Goal: Find specific page/section: Find specific page/section

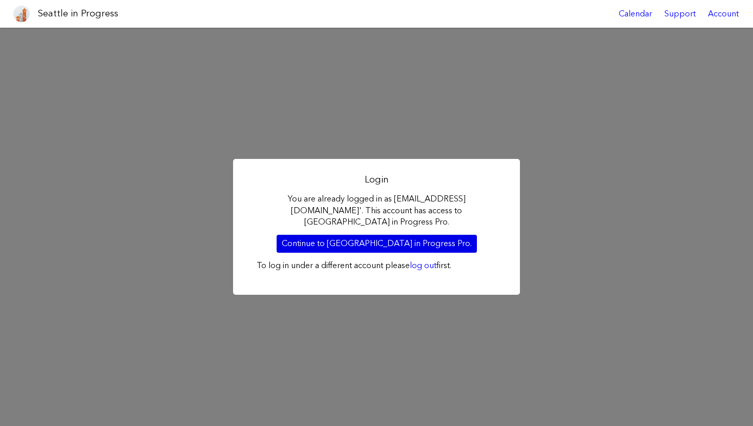
click at [422, 236] on link "Continue to [GEOGRAPHIC_DATA] in Progress Pro." at bounding box center [377, 243] width 200 height 17
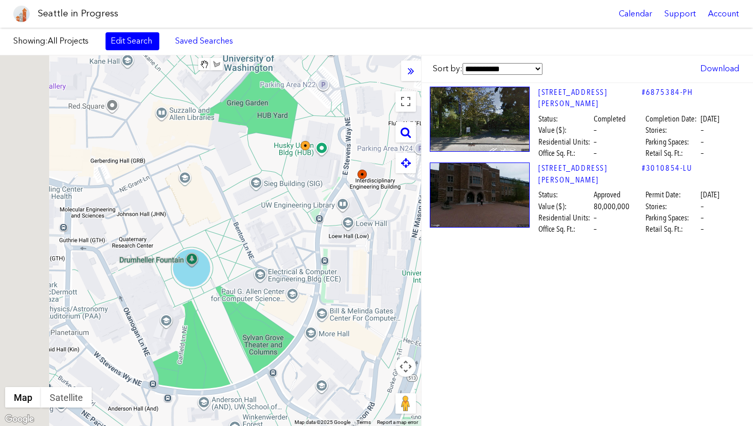
drag, startPoint x: 311, startPoint y: 173, endPoint x: 380, endPoint y: 161, distance: 70.7
click at [380, 161] on div at bounding box center [210, 240] width 421 height 371
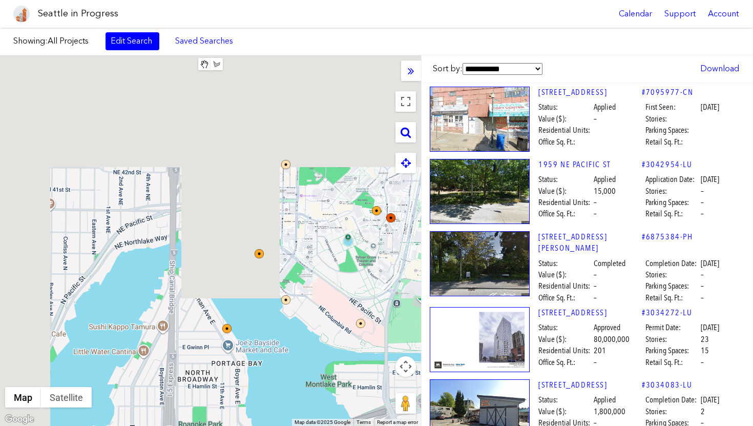
drag, startPoint x: 267, startPoint y: 217, endPoint x: 354, endPoint y: 218, distance: 87.6
click at [355, 218] on div at bounding box center [210, 240] width 421 height 371
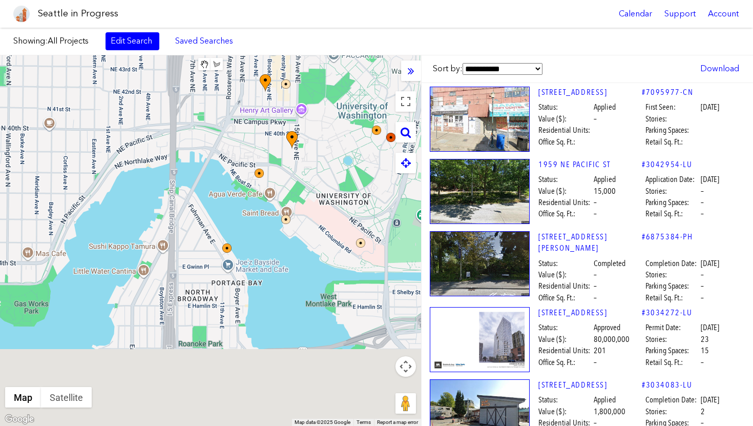
drag, startPoint x: 315, startPoint y: 290, endPoint x: 341, endPoint y: 100, distance: 190.8
click at [340, 101] on div at bounding box center [210, 240] width 421 height 371
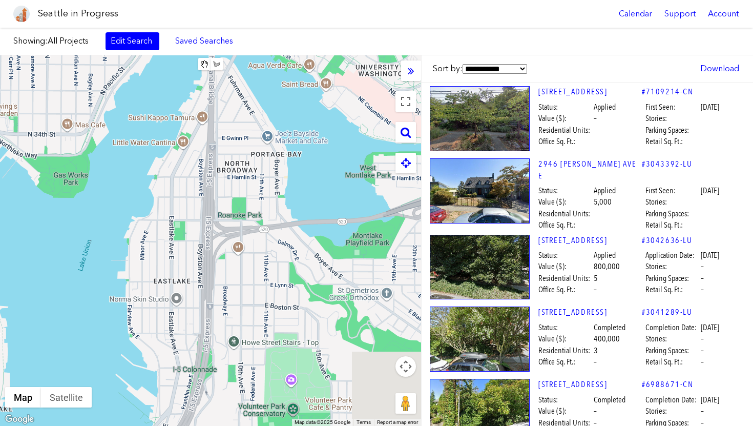
drag, startPoint x: 313, startPoint y: 270, endPoint x: 301, endPoint y: 110, distance: 160.3
click at [301, 115] on div at bounding box center [210, 240] width 421 height 371
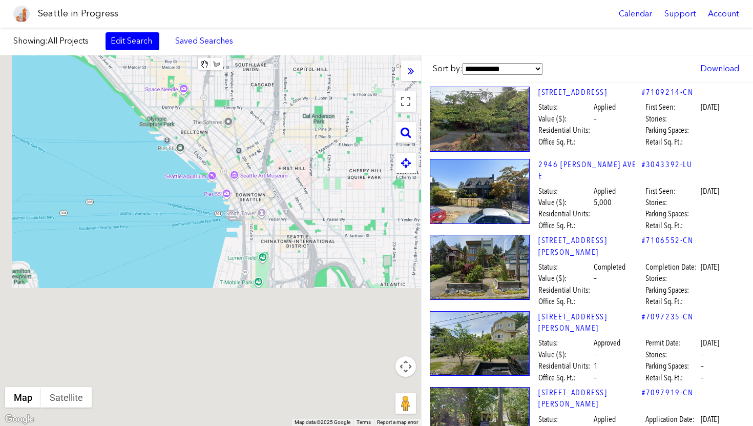
drag, startPoint x: 337, startPoint y: 277, endPoint x: 354, endPoint y: 94, distance: 183.7
click at [354, 94] on div at bounding box center [210, 240] width 421 height 371
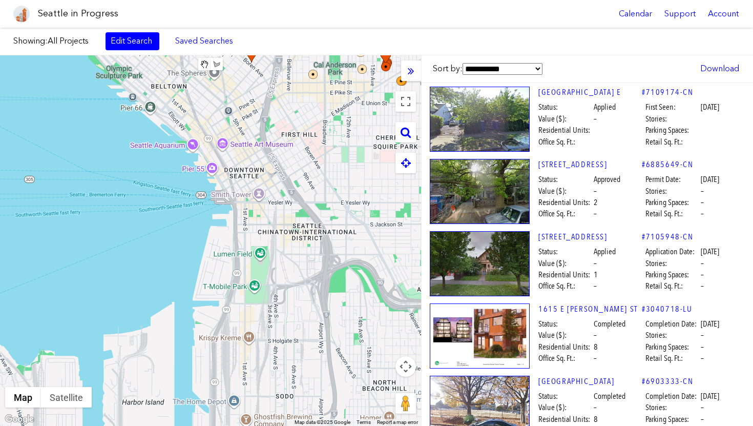
drag, startPoint x: 336, startPoint y: 295, endPoint x: 314, endPoint y: 283, distance: 24.5
click at [314, 283] on div at bounding box center [210, 240] width 421 height 371
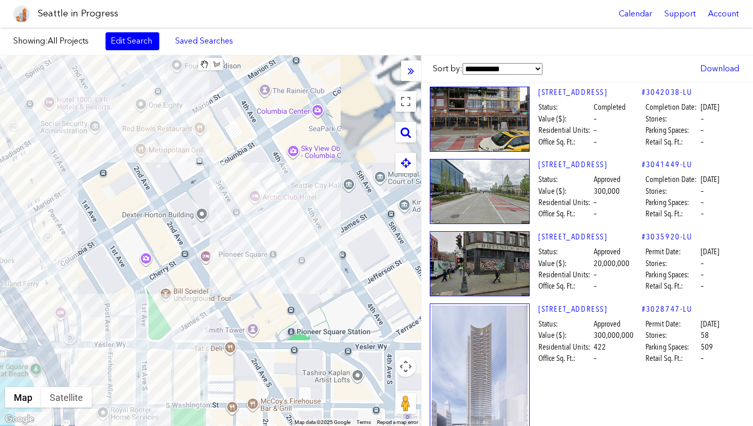
drag, startPoint x: 253, startPoint y: 223, endPoint x: 265, endPoint y: 262, distance: 40.4
click at [265, 262] on div at bounding box center [210, 240] width 421 height 371
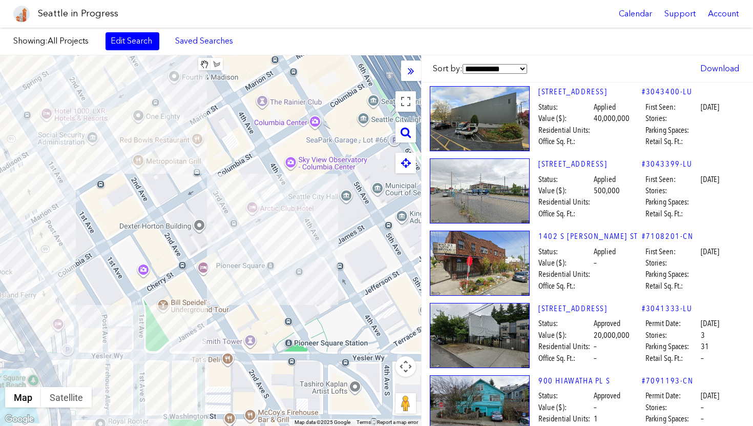
click at [267, 184] on div at bounding box center [210, 240] width 421 height 371
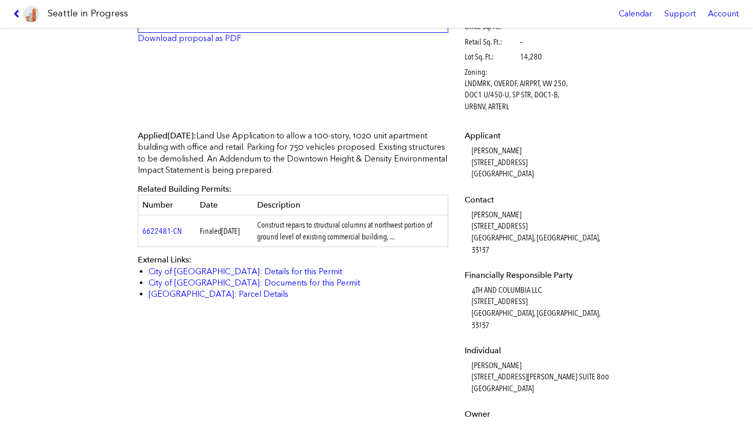
scroll to position [250, 0]
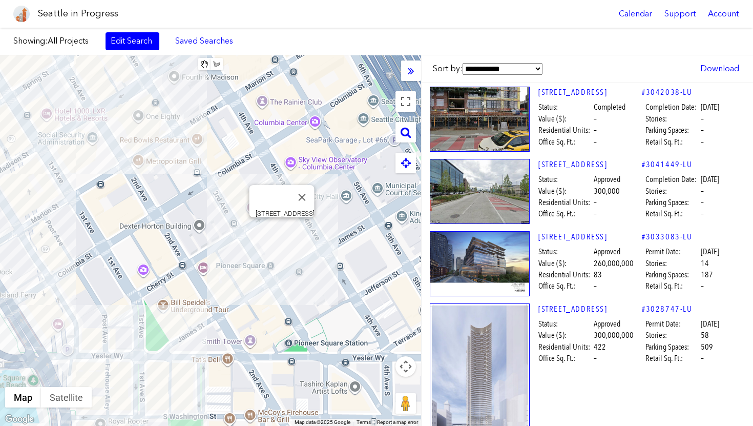
click at [283, 233] on div "[STREET_ADDRESS]" at bounding box center [210, 240] width 421 height 371
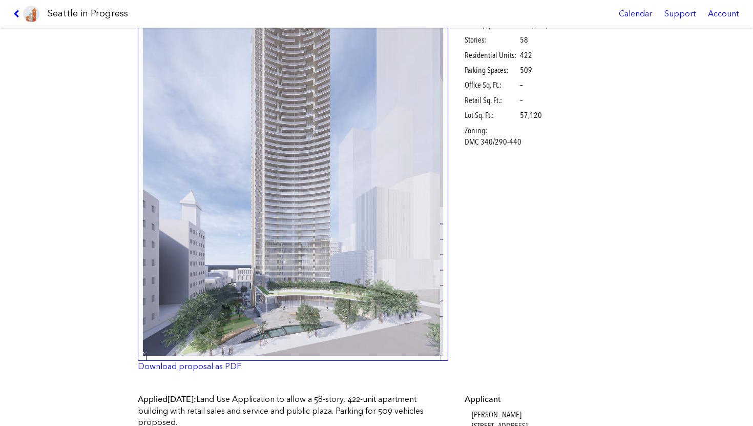
scroll to position [11, 0]
